Goal: Transaction & Acquisition: Purchase product/service

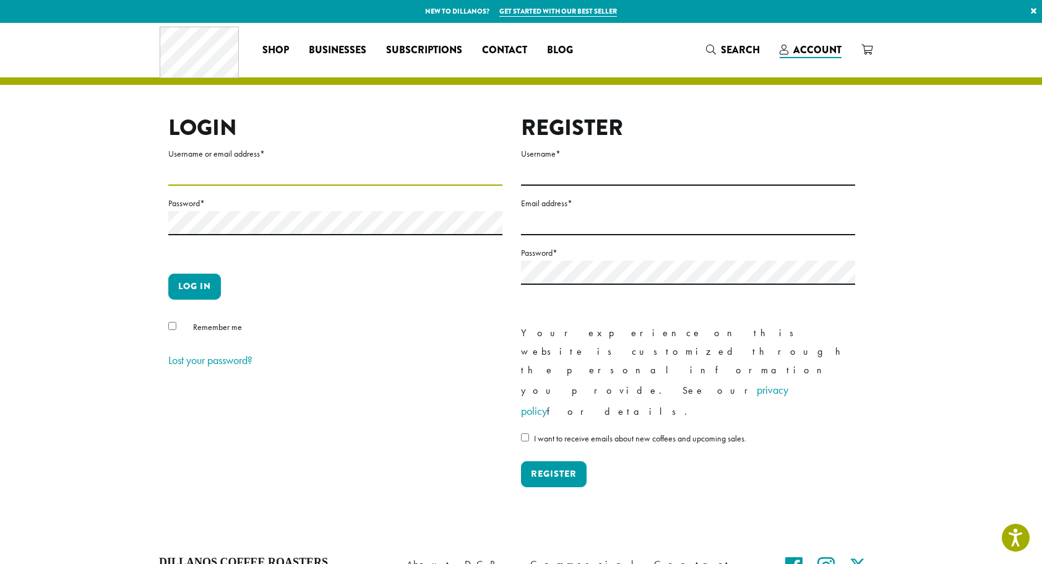
click at [337, 176] on input "Username or email address *" at bounding box center [335, 174] width 334 height 24
click at [266, 176] on input "Username or email address *" at bounding box center [335, 174] width 334 height 24
type input "**********"
click at [181, 305] on p "Log in" at bounding box center [335, 292] width 334 height 36
click at [189, 290] on button "Log in" at bounding box center [194, 287] width 53 height 26
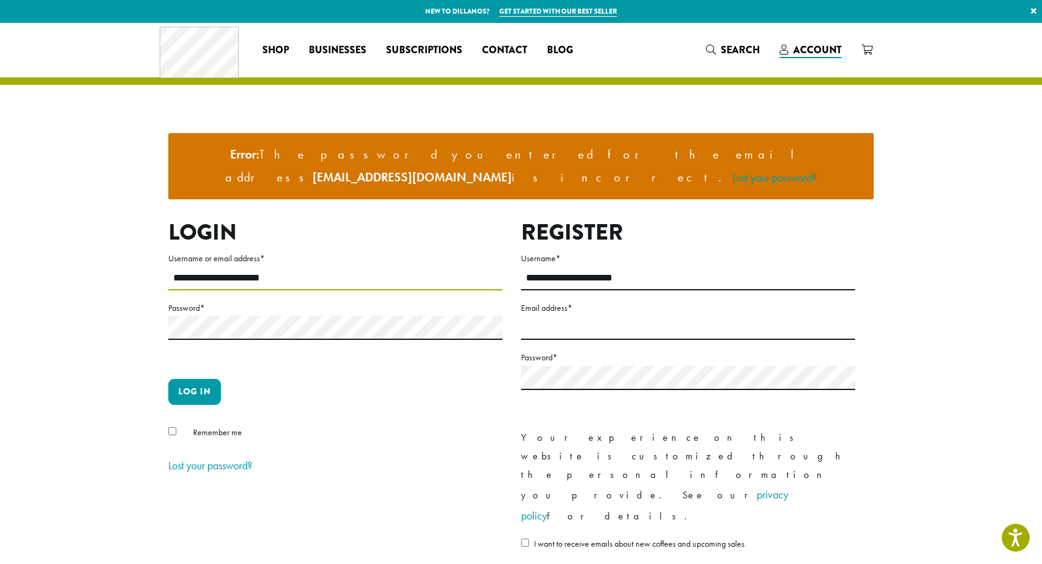
drag, startPoint x: 227, startPoint y: 259, endPoint x: 131, endPoint y: 262, distance: 96.0
click at [131, 262] on section "**********" at bounding box center [521, 332] width 1042 height 619
type input "**********"
click at [168, 379] on button "Log in" at bounding box center [194, 392] width 53 height 26
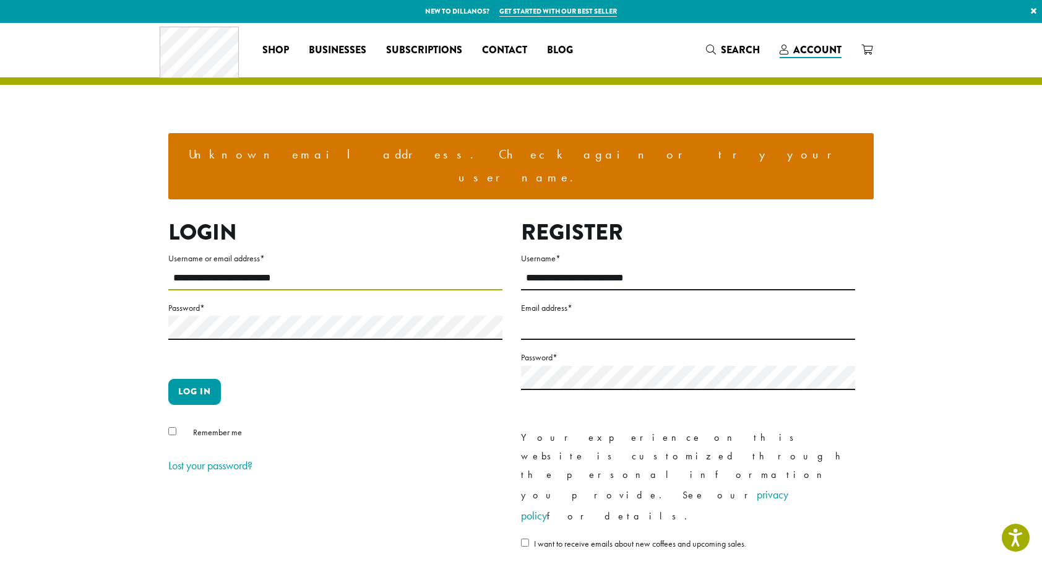
drag, startPoint x: 233, startPoint y: 255, endPoint x: 57, endPoint y: 256, distance: 175.8
click at [57, 256] on section "**********" at bounding box center [521, 332] width 1042 height 619
type input "**********"
click at [168, 379] on button "Log in" at bounding box center [194, 392] width 53 height 26
click at [206, 379] on button "Log in" at bounding box center [194, 392] width 53 height 26
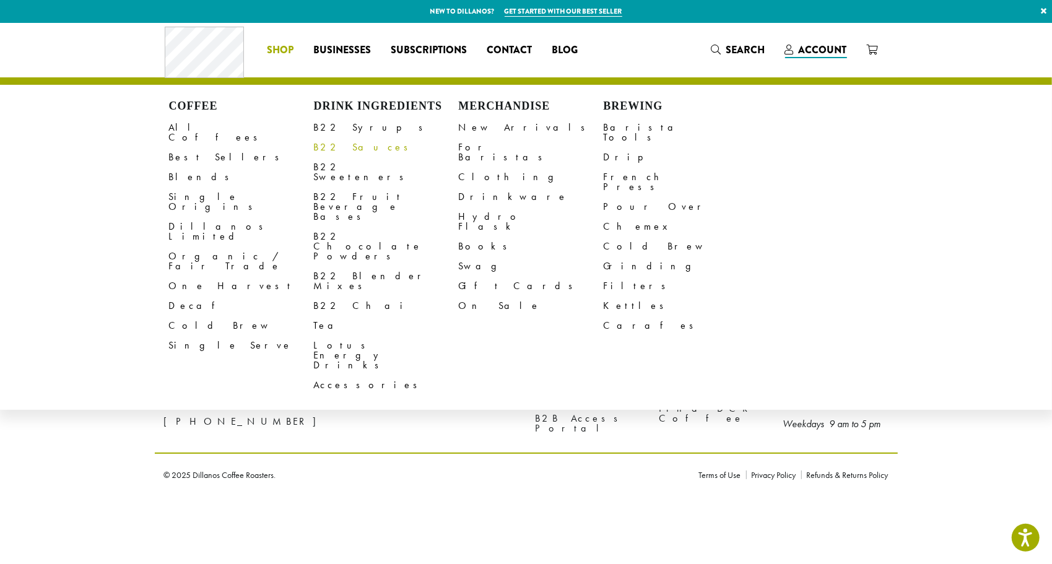
click at [350, 150] on link "B22 Sauces" at bounding box center [386, 147] width 145 height 20
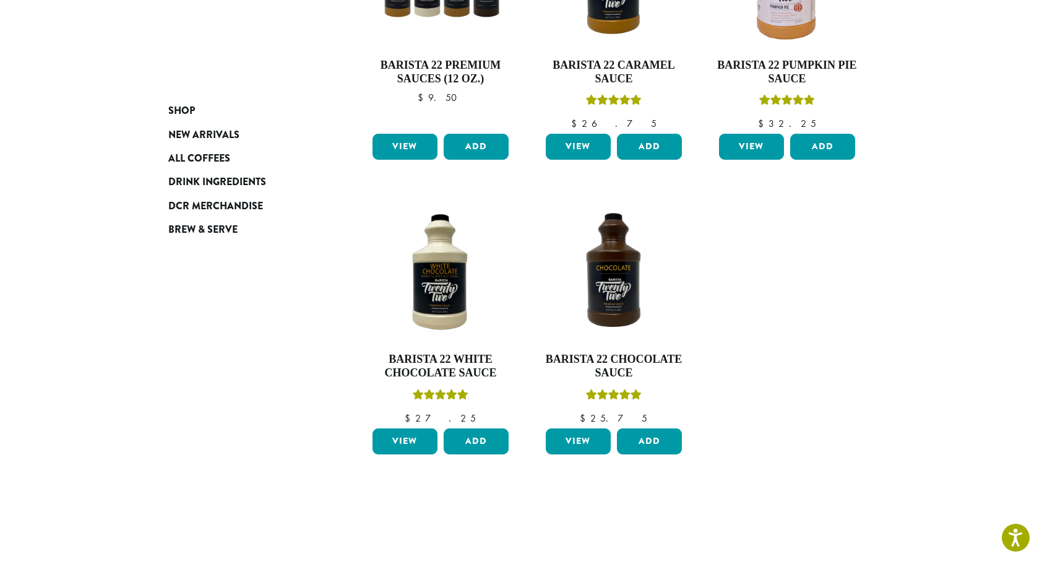
scroll to position [309, 0]
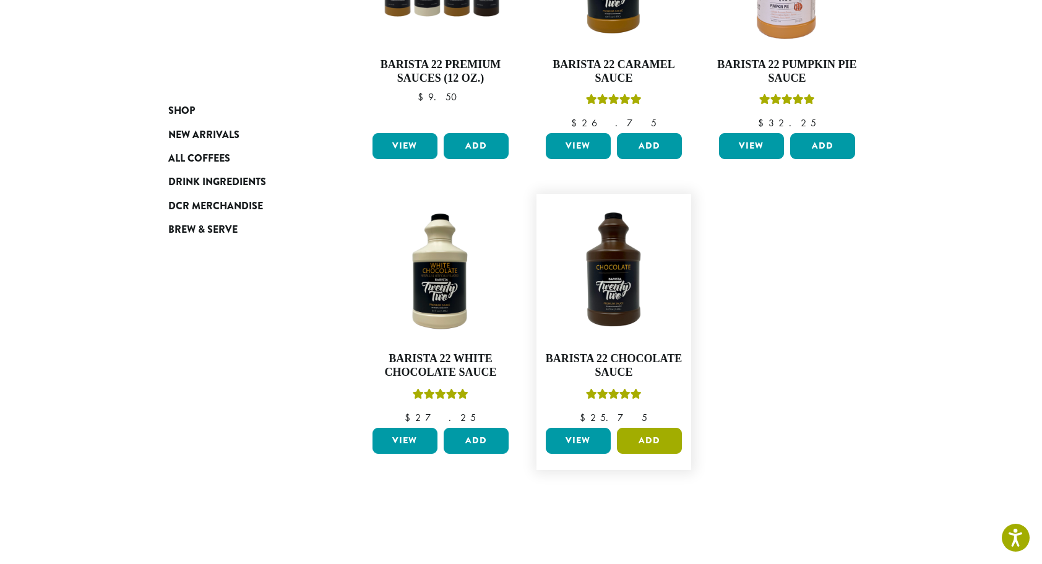
click at [651, 441] on button "Add" at bounding box center [649, 441] width 65 height 26
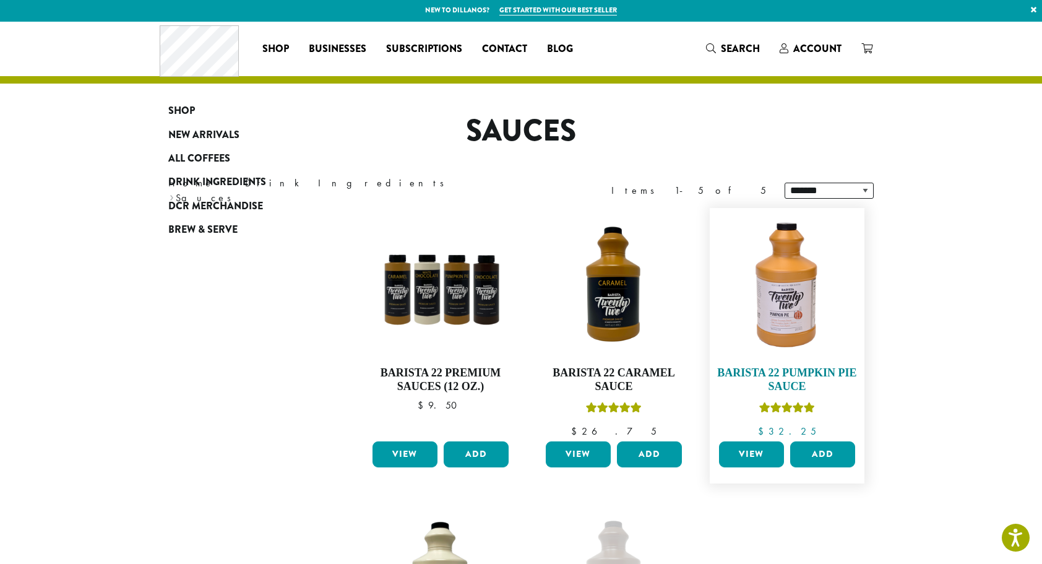
scroll to position [0, 0]
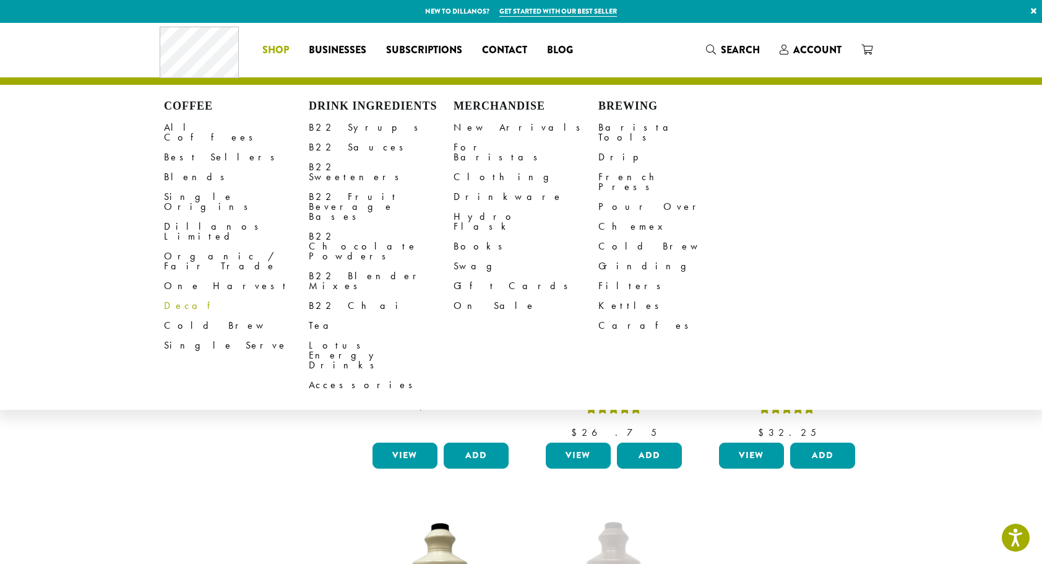
click at [184, 296] on link "Decaf" at bounding box center [236, 306] width 145 height 20
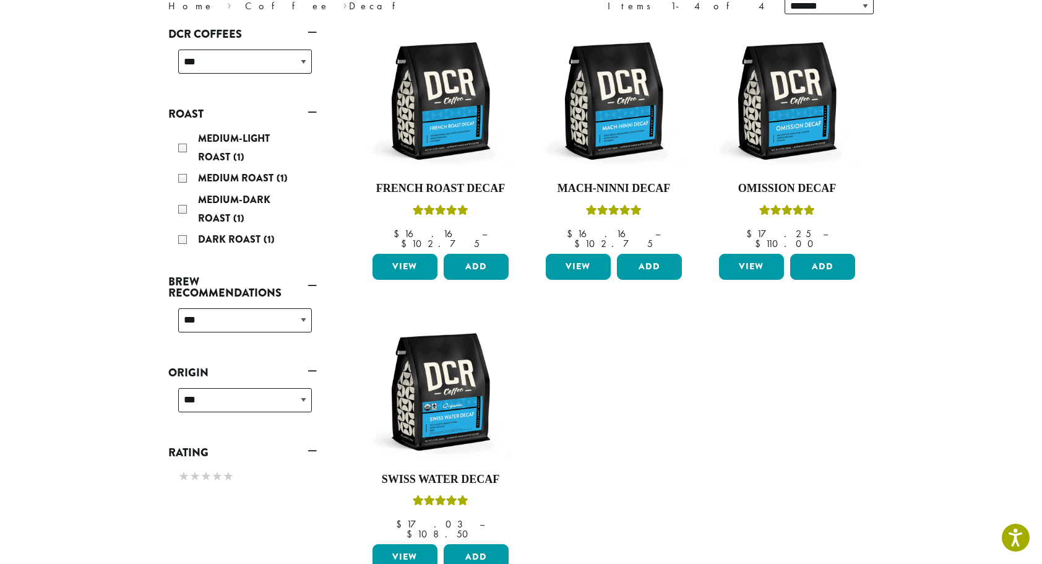
scroll to position [124, 0]
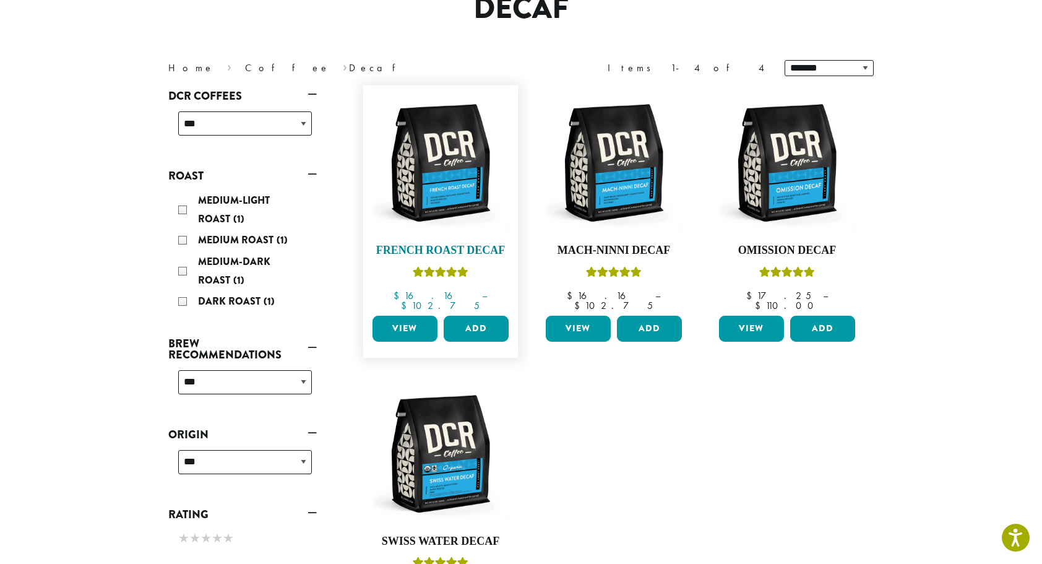
click at [448, 249] on h4 "French Roast Decaf" at bounding box center [441, 251] width 142 height 14
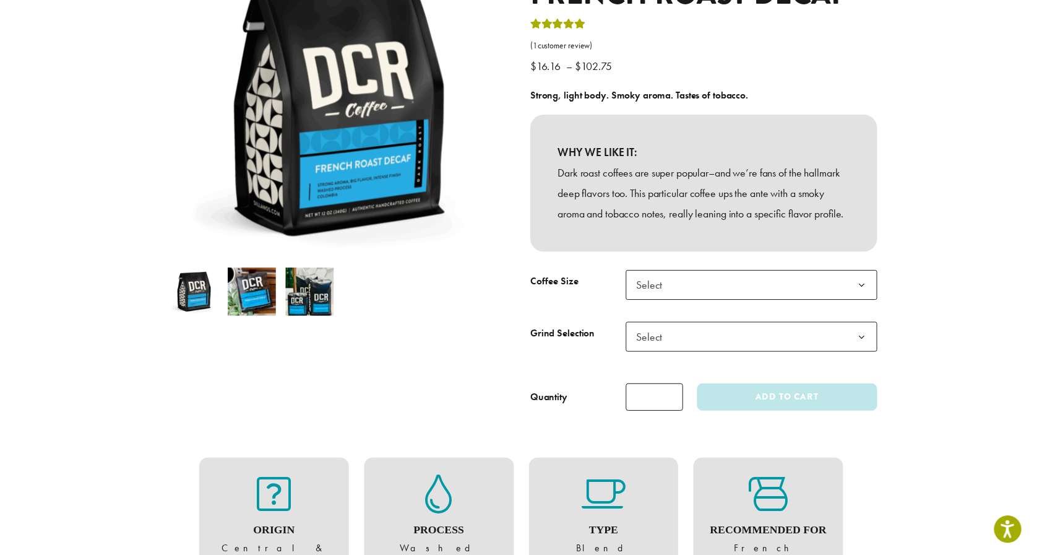
scroll to position [186, 0]
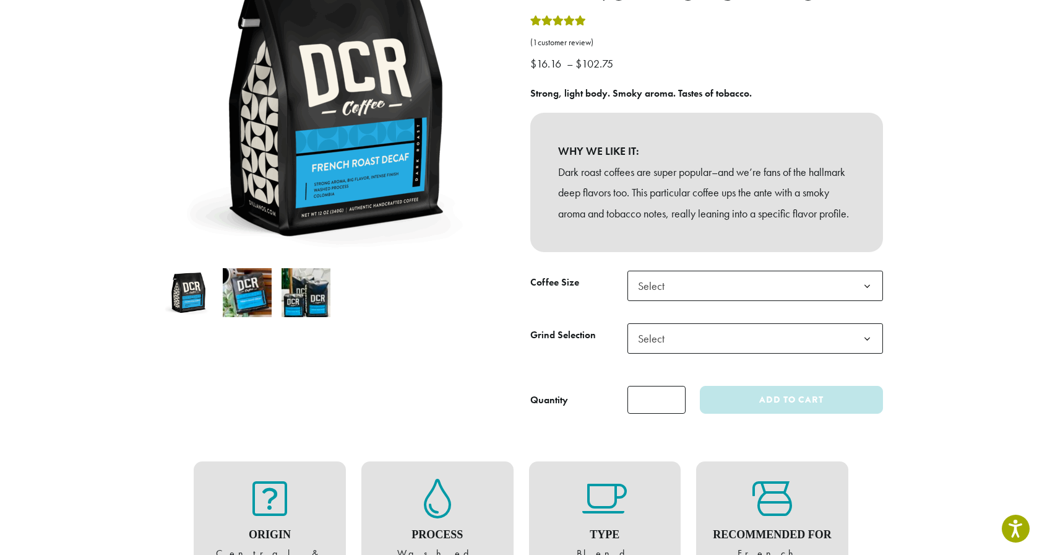
click at [727, 297] on span "Select" at bounding box center [756, 285] width 256 height 30
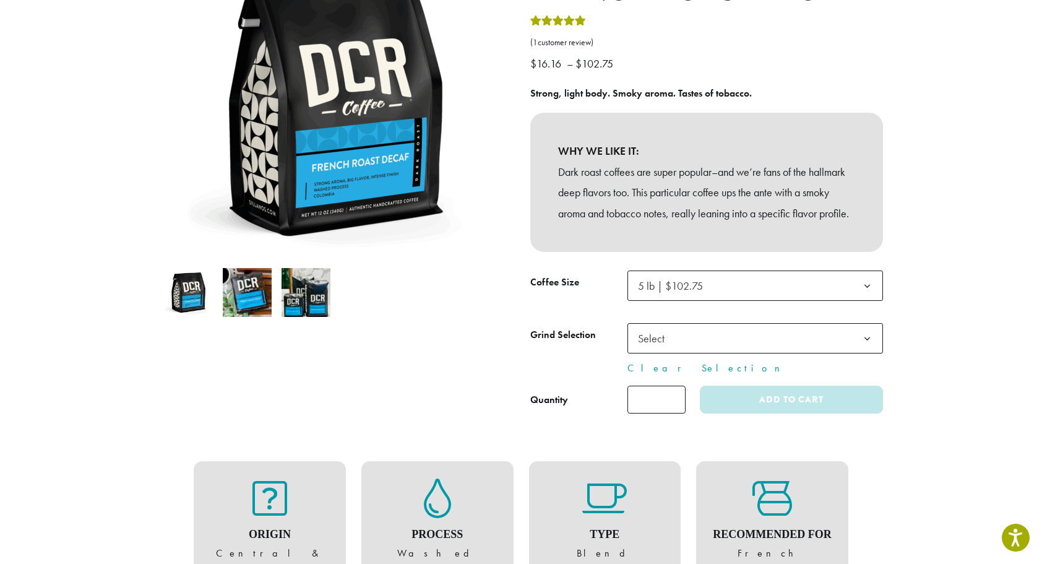
click at [698, 293] on span "5 lb | $102.75" at bounding box center [670, 286] width 65 height 14
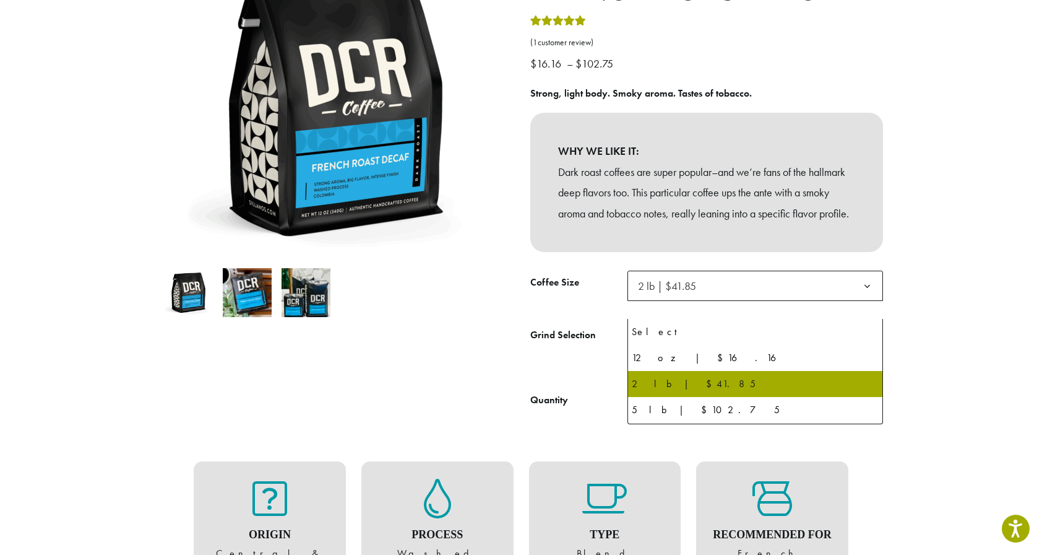
click at [721, 301] on span "2 lb | $41.85" at bounding box center [756, 285] width 256 height 30
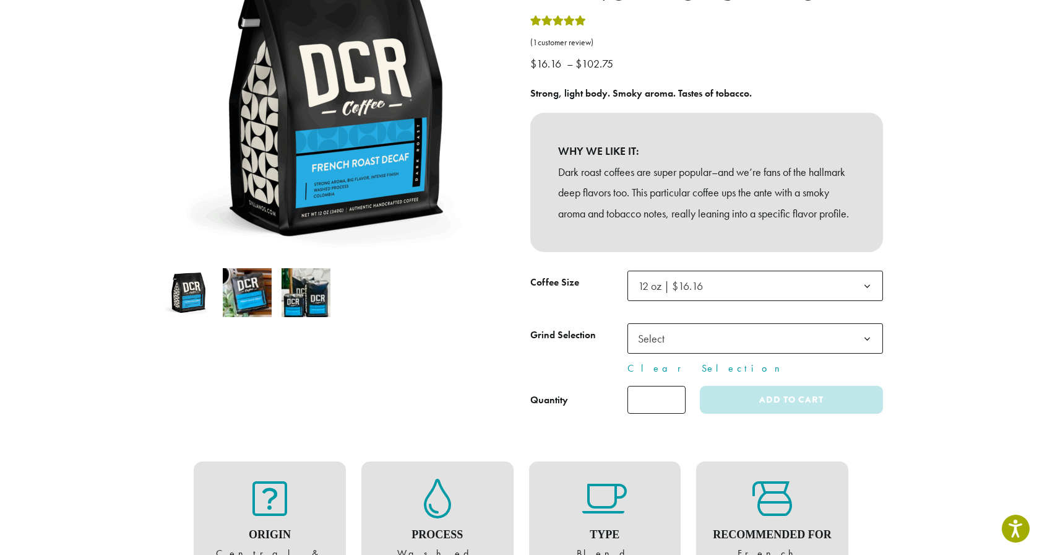
click at [688, 353] on span "Select" at bounding box center [756, 338] width 256 height 30
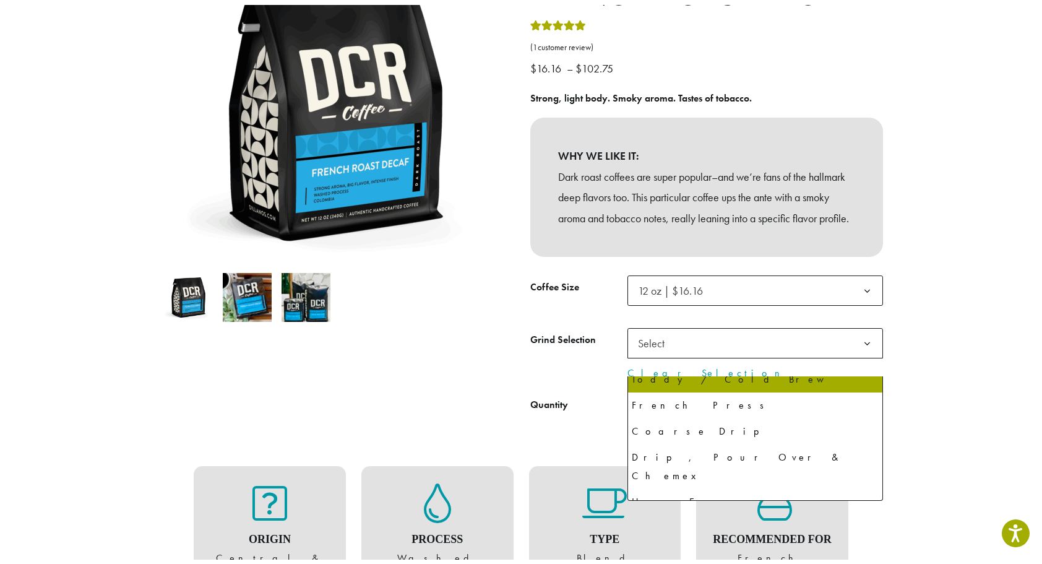
scroll to position [84, 0]
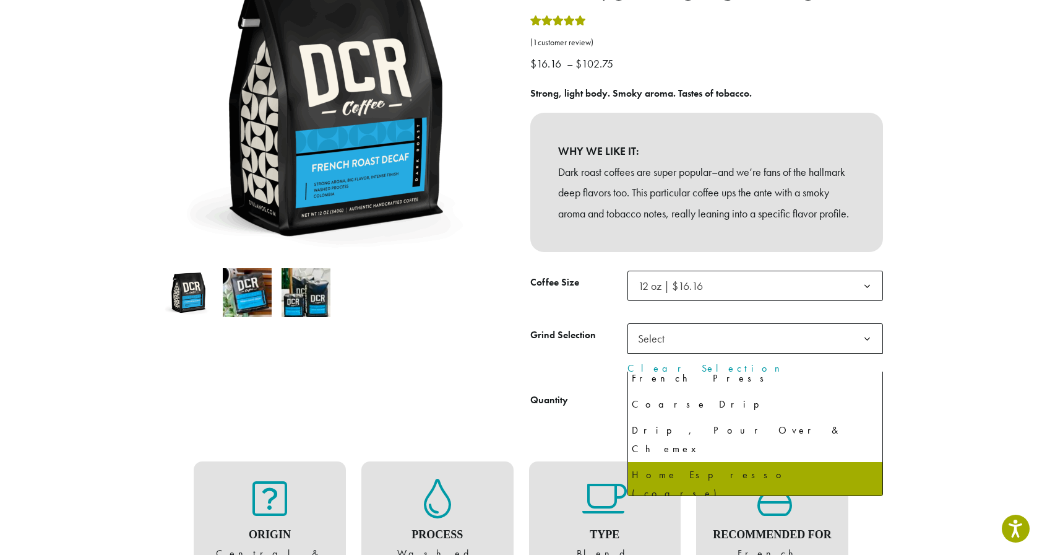
select select "*********"
select select "**********"
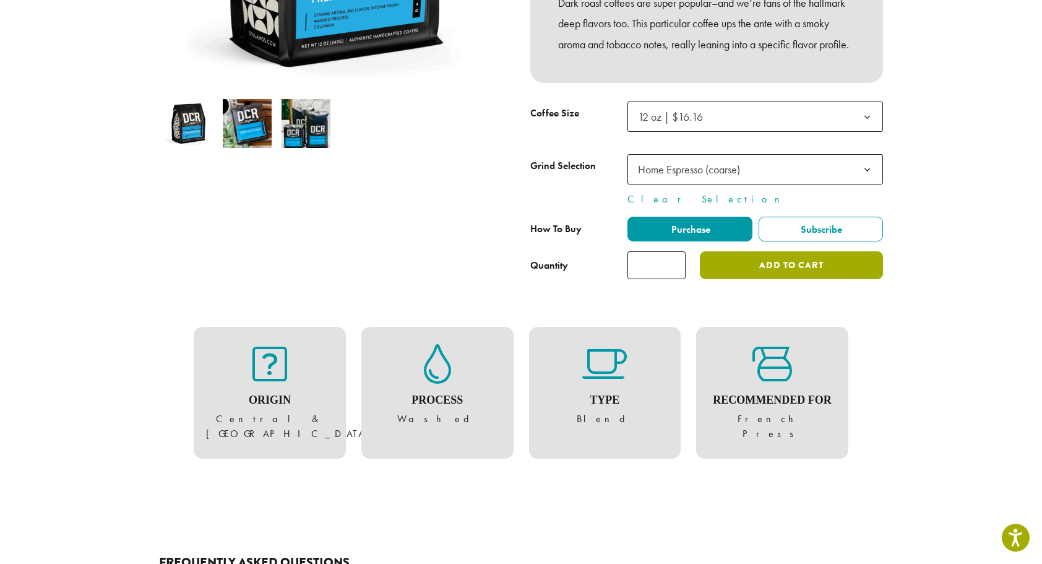
scroll to position [309, 0]
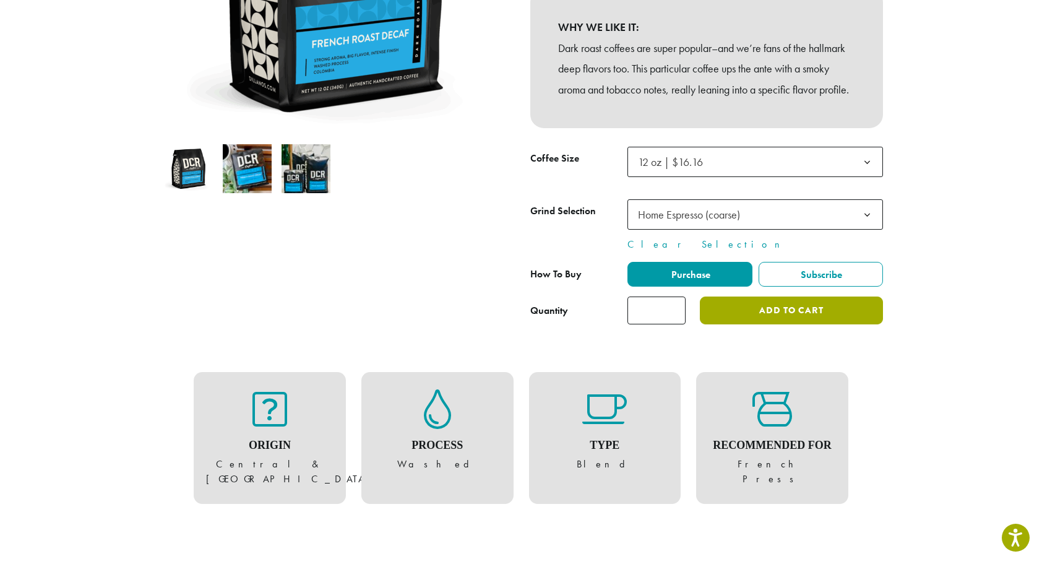
click at [831, 324] on button "Add to cart" at bounding box center [791, 310] width 183 height 28
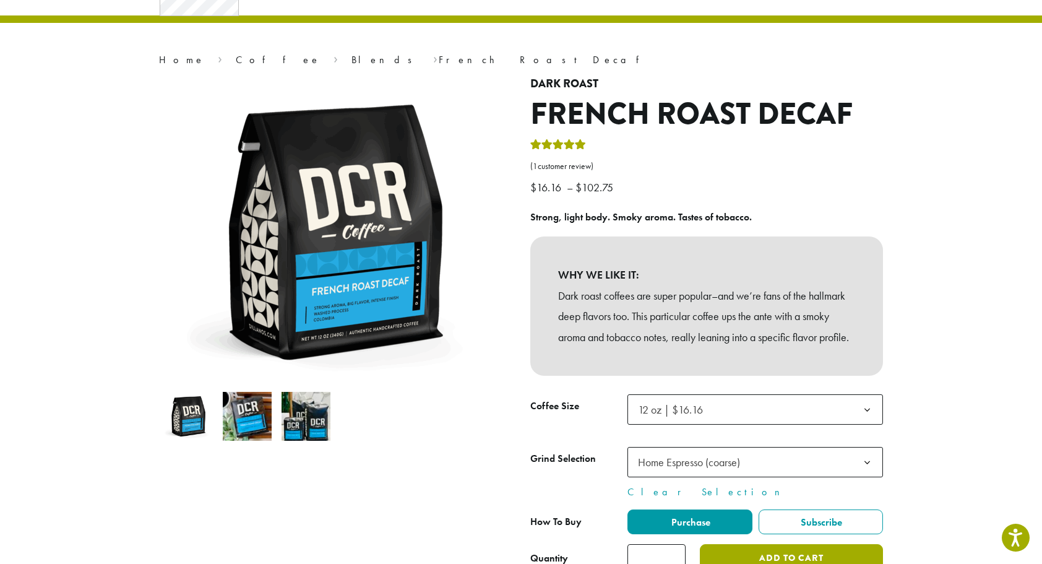
scroll to position [0, 0]
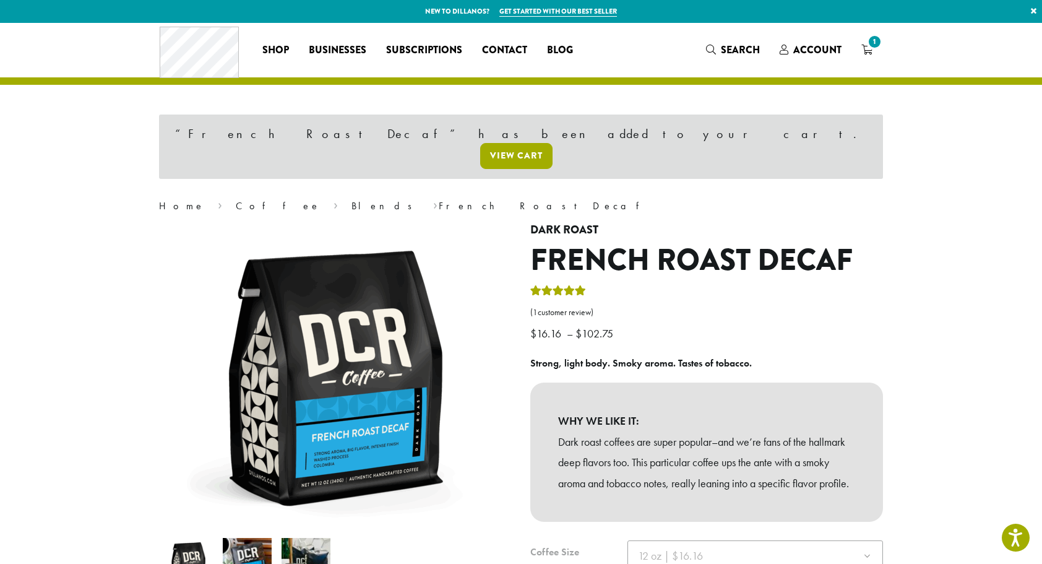
click at [553, 143] on link "View cart" at bounding box center [516, 156] width 72 height 26
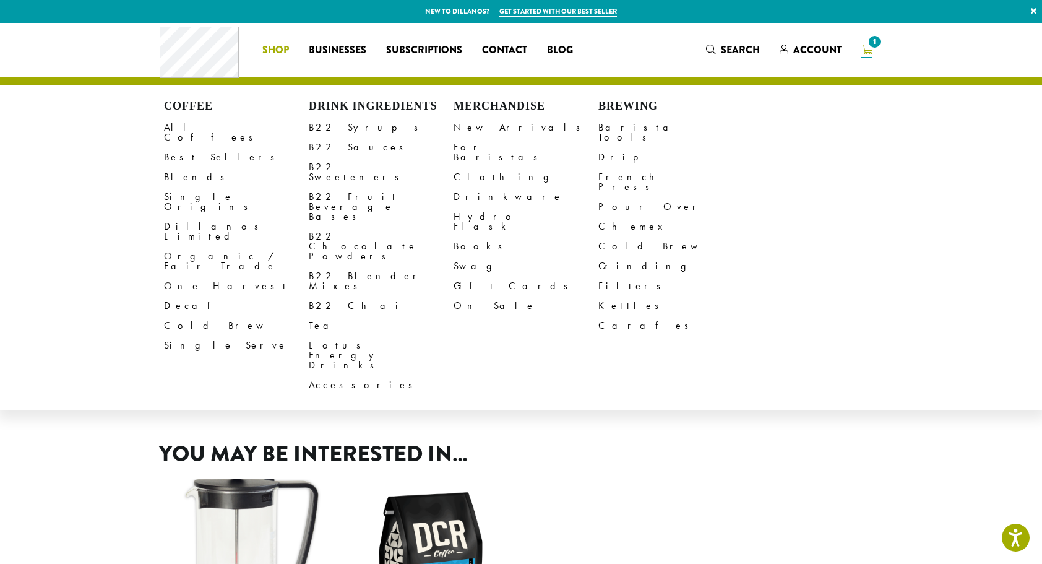
click at [287, 50] on span "Shop" at bounding box center [275, 50] width 27 height 15
click at [343, 147] on link "B22 Sauces" at bounding box center [381, 147] width 145 height 20
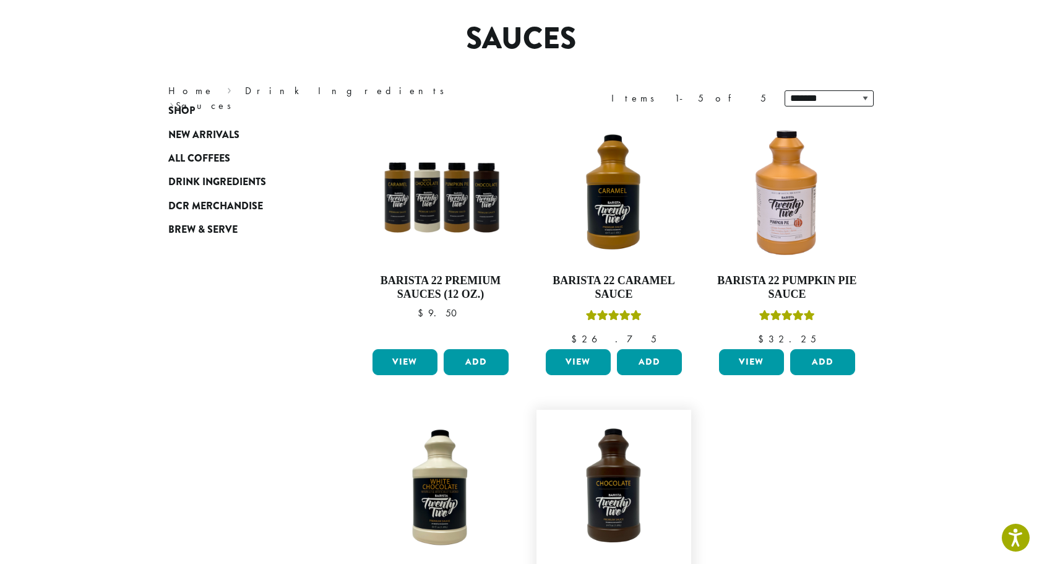
scroll to position [309, 0]
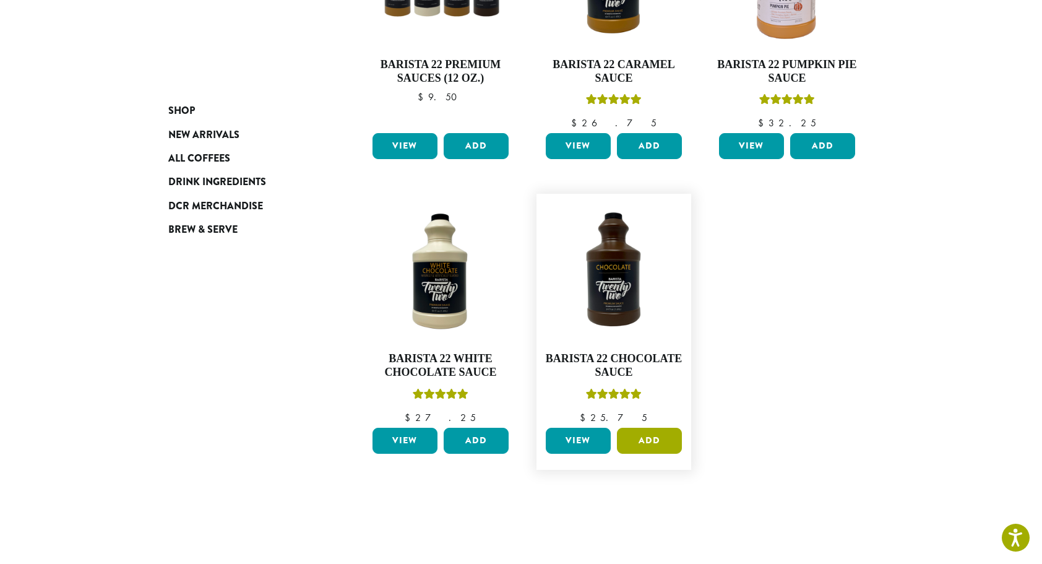
click at [644, 436] on button "Add" at bounding box center [649, 441] width 65 height 26
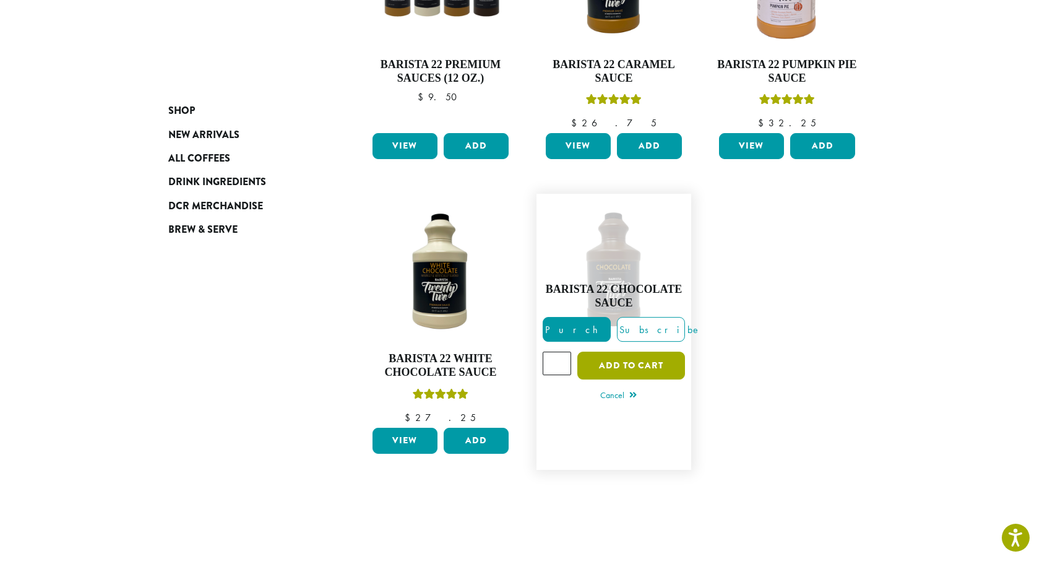
click at [612, 360] on button "Add to cart" at bounding box center [632, 366] width 108 height 28
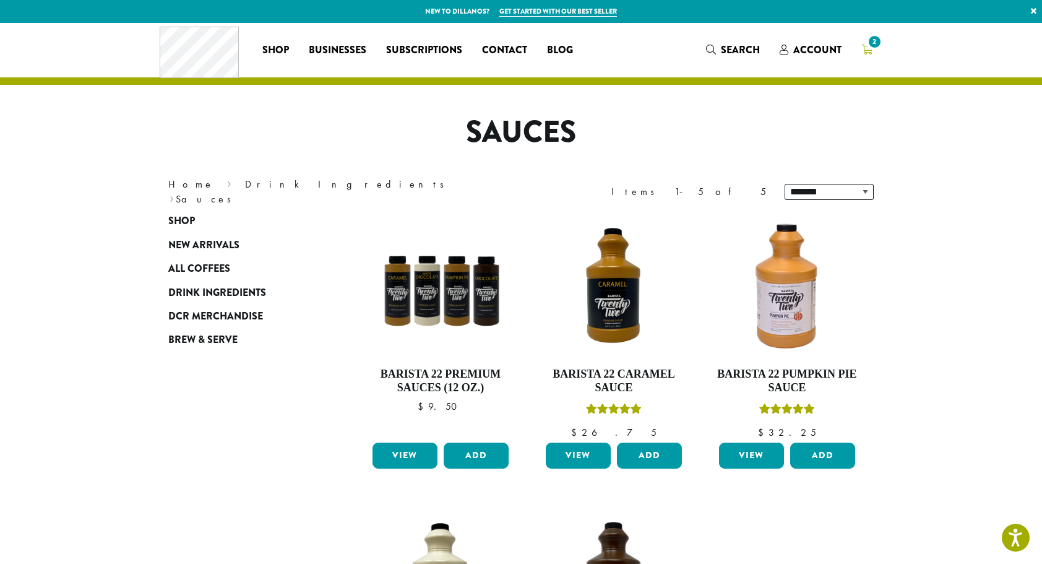
click at [867, 51] on icon "2" at bounding box center [867, 50] width 11 height 10
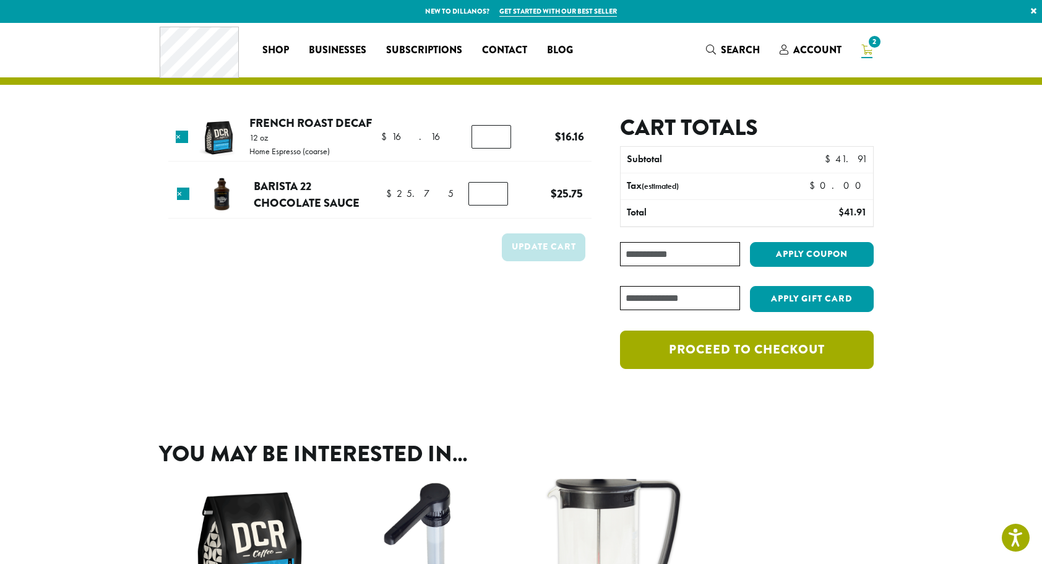
click at [776, 355] on link "Proceed to checkout" at bounding box center [747, 350] width 254 height 38
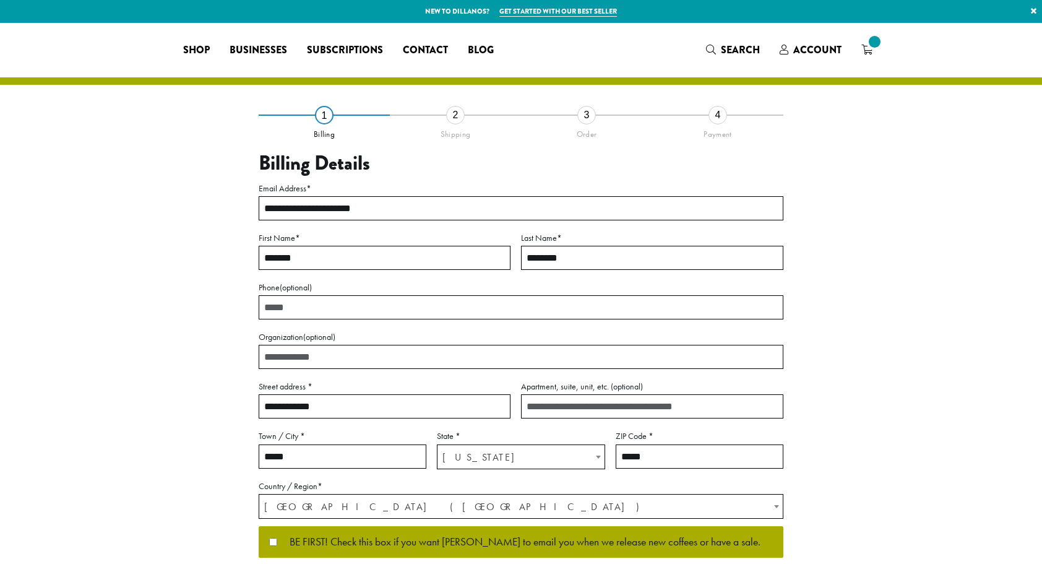
select select "**"
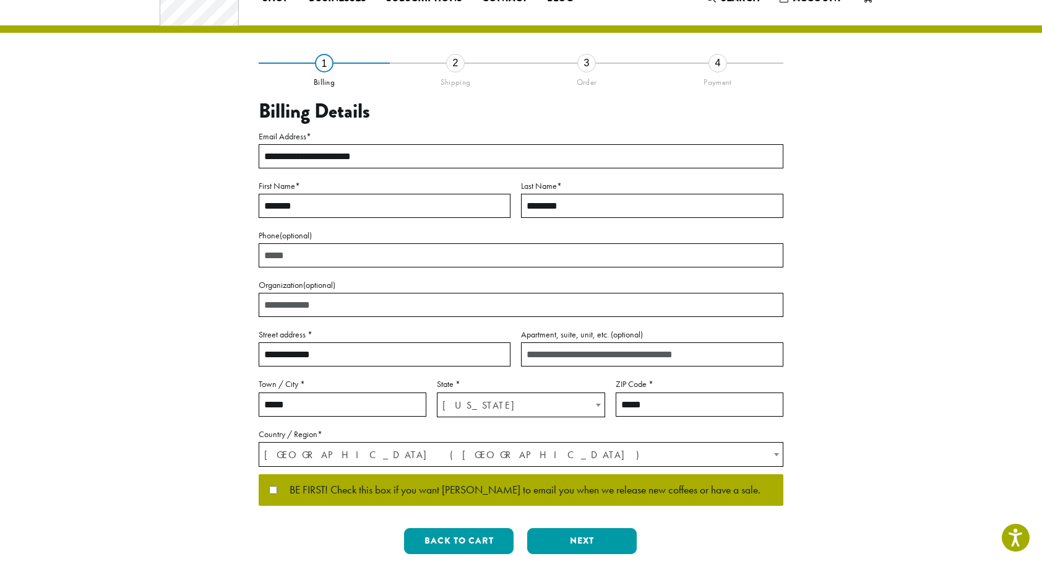
scroll to position [239, 0]
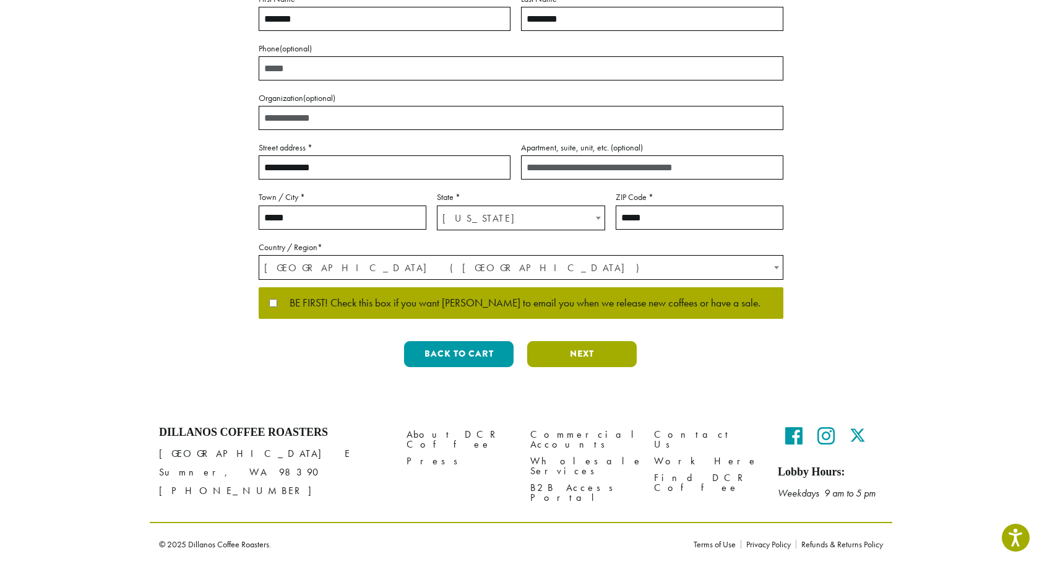
click at [618, 354] on button "Next" at bounding box center [582, 354] width 110 height 26
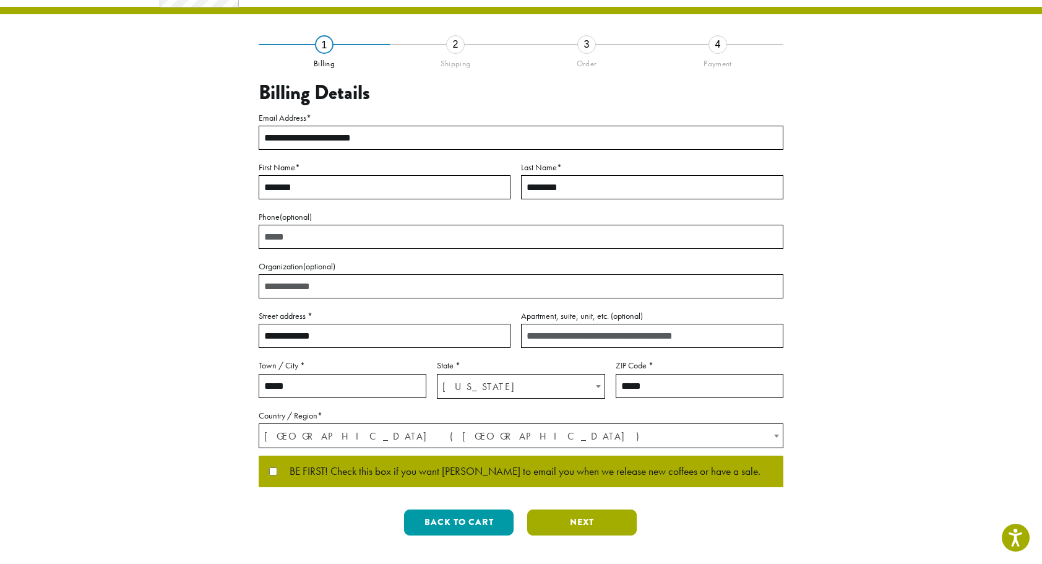
scroll to position [0, 0]
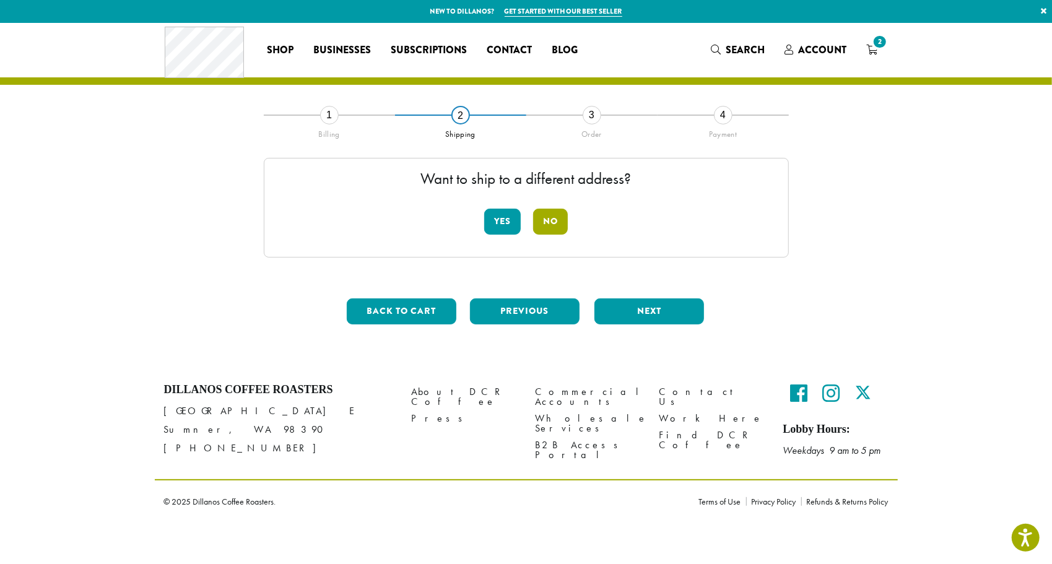
click at [546, 222] on button "No" at bounding box center [550, 222] width 35 height 26
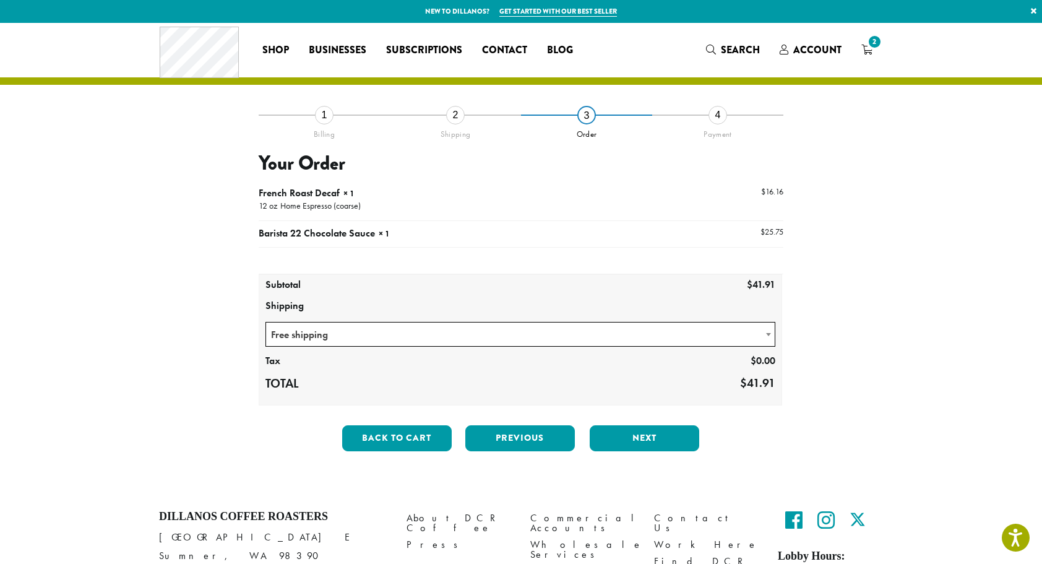
click at [773, 332] on span at bounding box center [769, 334] width 12 height 24
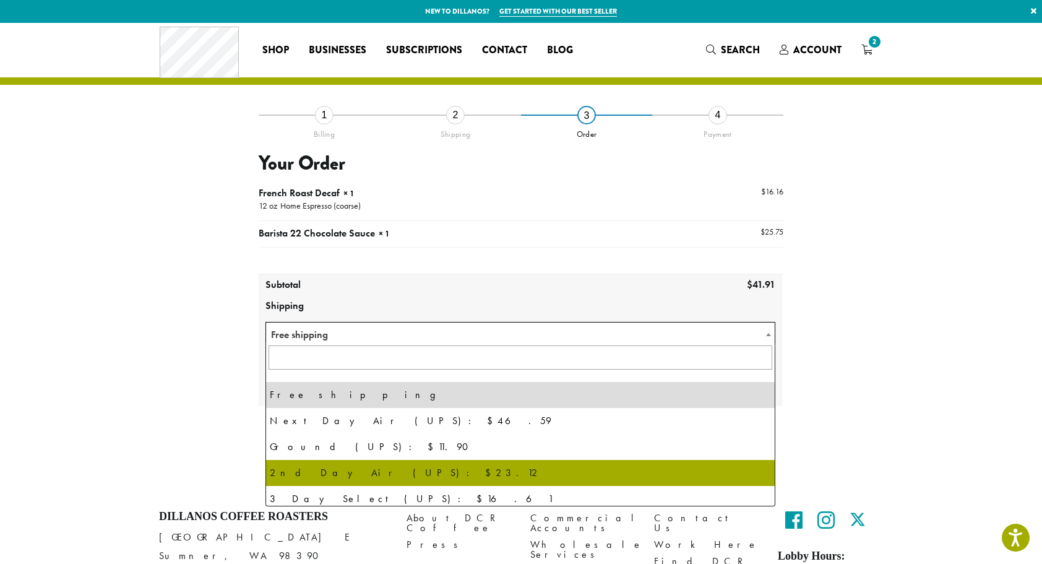
click at [768, 337] on span at bounding box center [769, 334] width 12 height 24
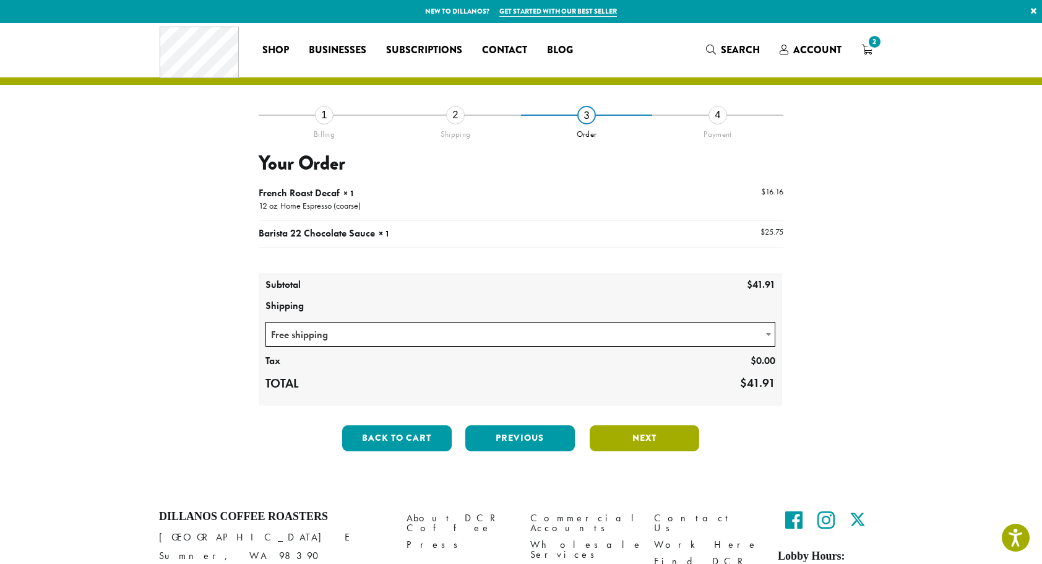
click at [675, 432] on button "Next" at bounding box center [645, 438] width 110 height 26
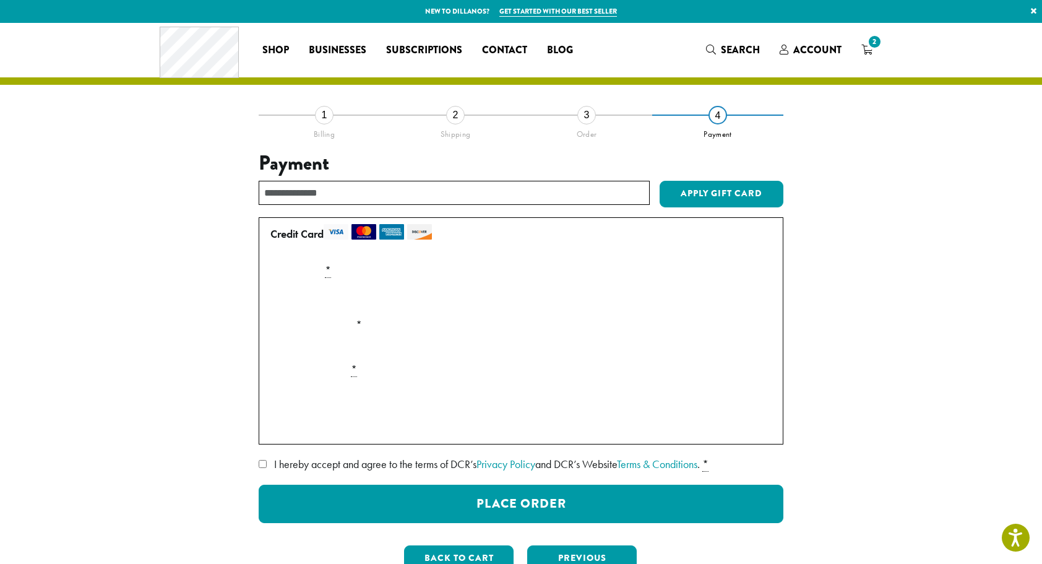
type input "***"
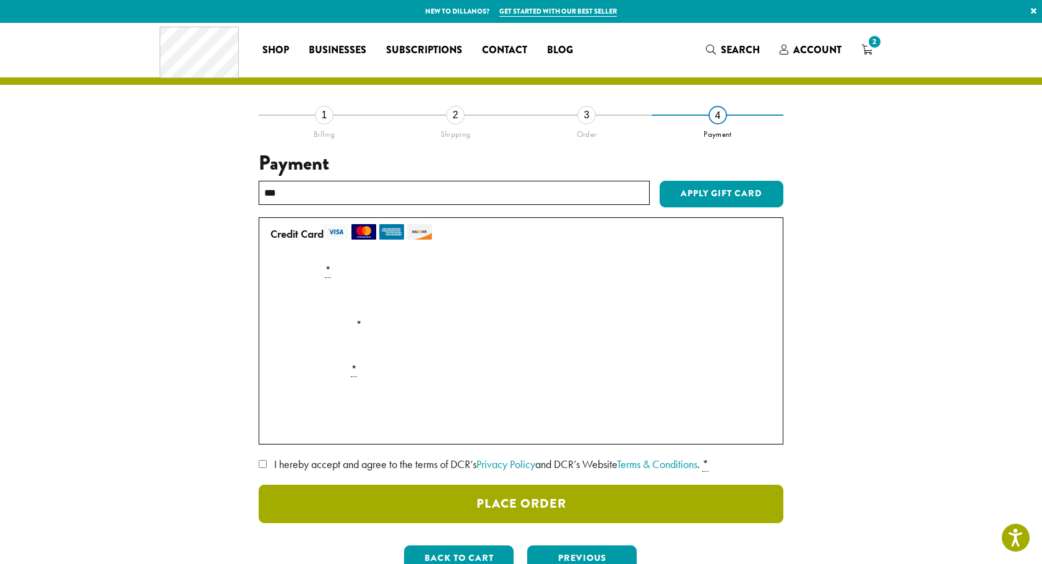
click at [548, 496] on button "Place Order" at bounding box center [521, 504] width 525 height 38
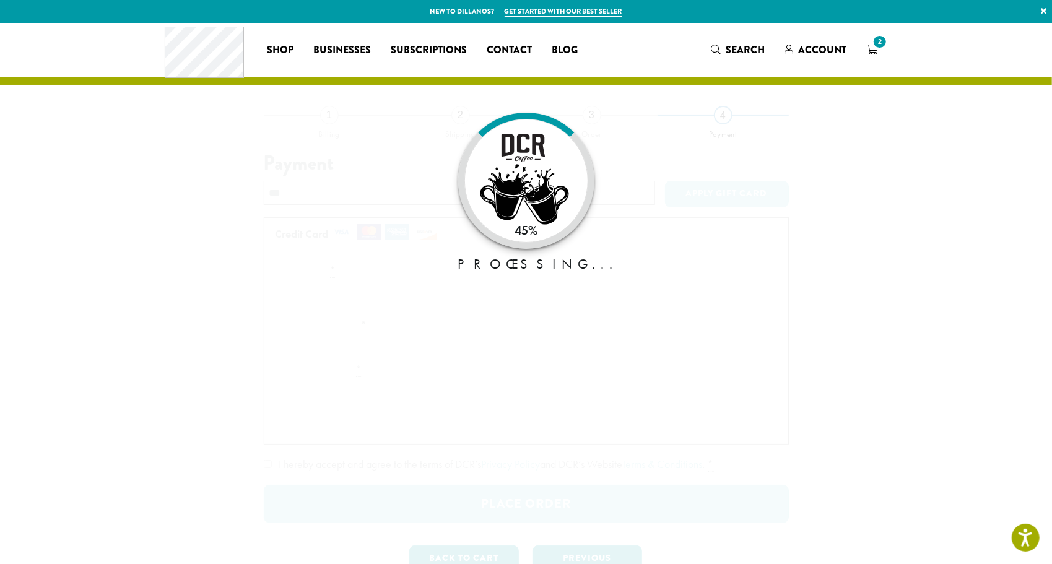
click at [581, 228] on div "45% Processing..." at bounding box center [526, 181] width 136 height 136
drag, startPoint x: 581, startPoint y: 228, endPoint x: 645, endPoint y: 264, distance: 73.7
click at [645, 264] on div at bounding box center [526, 337] width 525 height 371
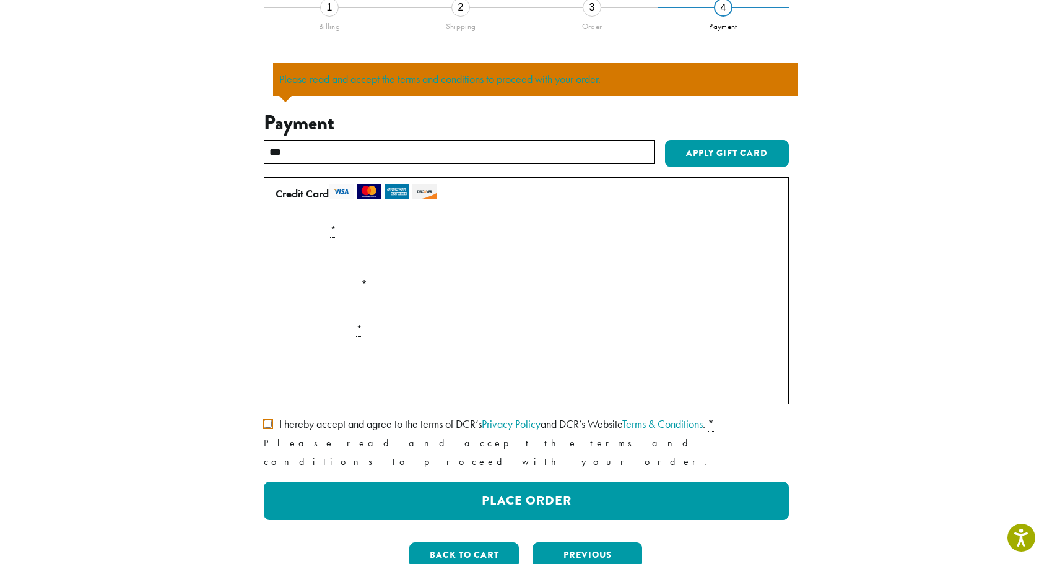
scroll to position [108, 0]
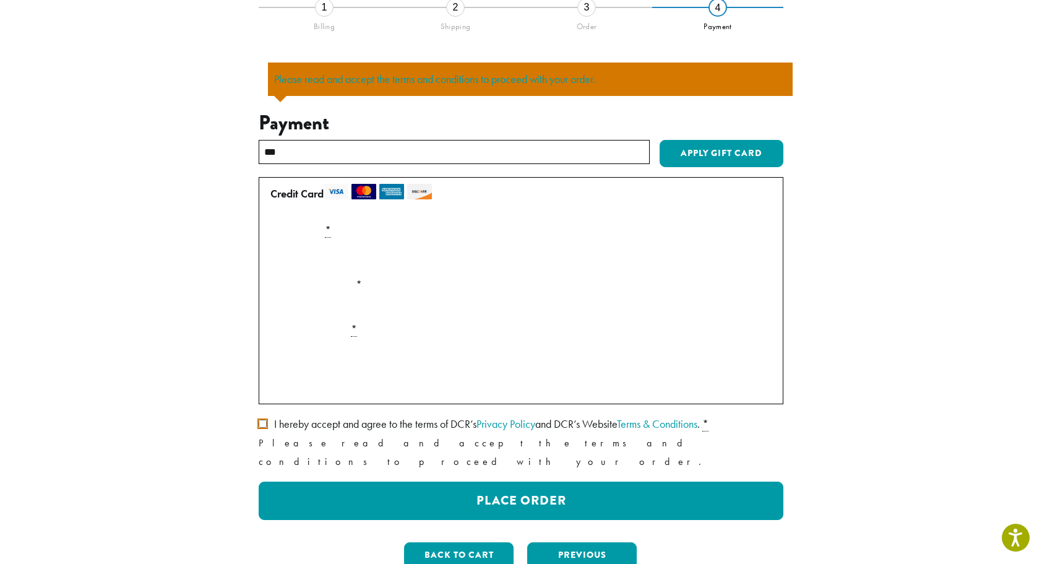
drag, startPoint x: 349, startPoint y: 149, endPoint x: 166, endPoint y: 152, distance: 183.3
click at [166, 152] on div "**********" at bounding box center [521, 261] width 743 height 693
click at [147, 197] on section "**********" at bounding box center [521, 261] width 1042 height 693
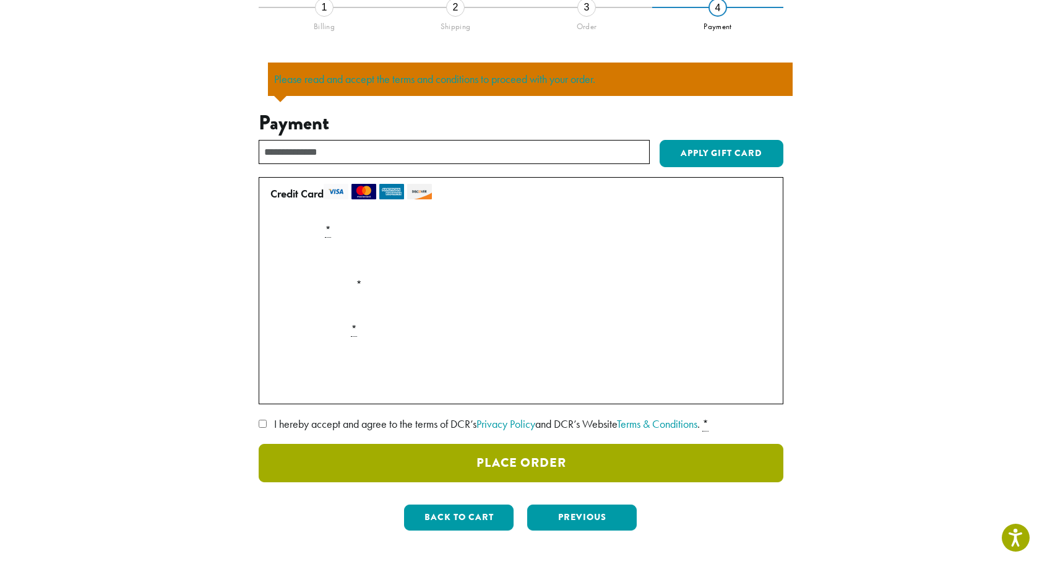
click at [582, 459] on button "Place Order" at bounding box center [521, 463] width 525 height 38
